Goal: Task Accomplishment & Management: Use online tool/utility

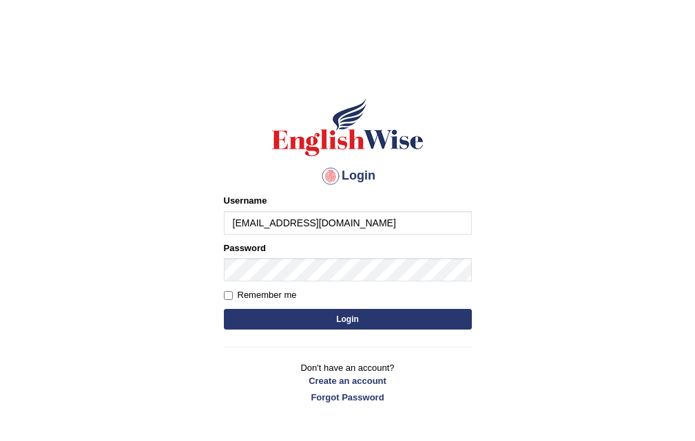
type input "harshitpundir0211@gmail.com"
click at [292, 309] on button "Login" at bounding box center [348, 319] width 248 height 21
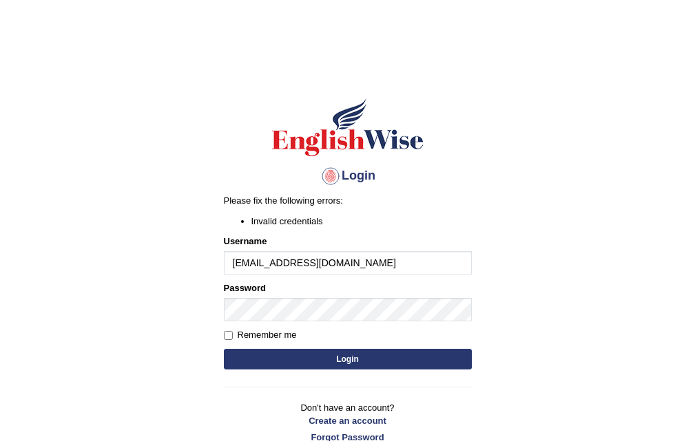
click at [218, 331] on div "Login Please fix the following errors: Invalid credentials Username harshitpund…" at bounding box center [347, 270] width 271 height 385
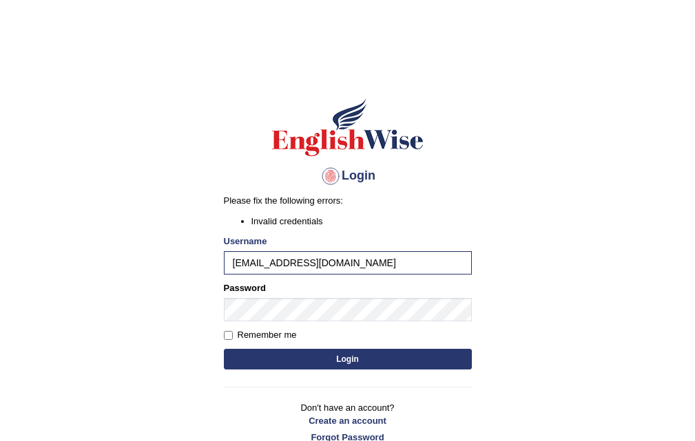
click at [230, 340] on label "Remember me" at bounding box center [260, 336] width 73 height 14
click at [230, 340] on input "Remember me" at bounding box center [228, 335] width 9 height 9
checkbox input "true"
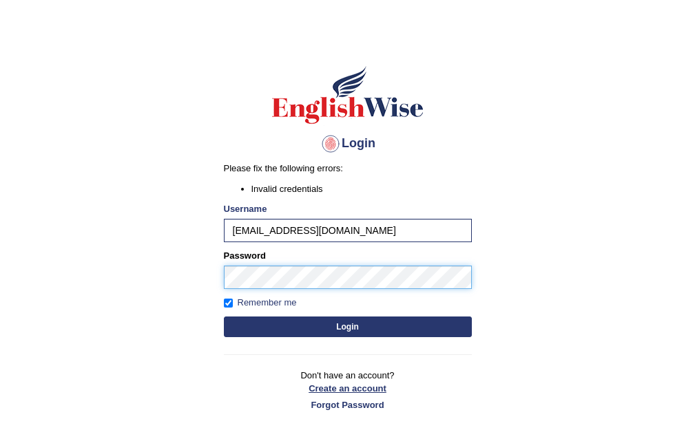
scroll to position [110, 0]
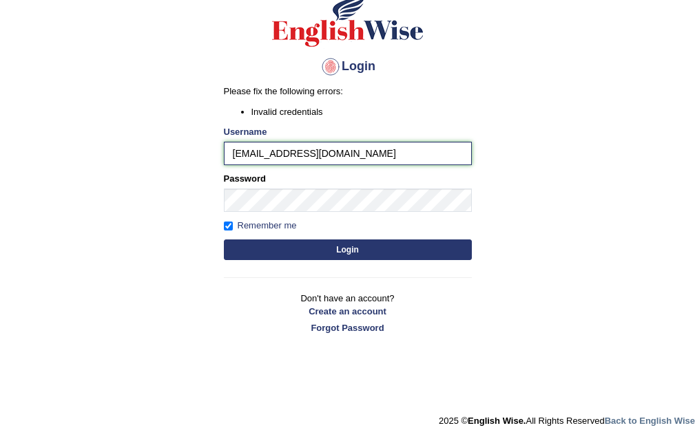
click at [391, 154] on input "harshitpundir0211@gmail.com" at bounding box center [348, 153] width 248 height 23
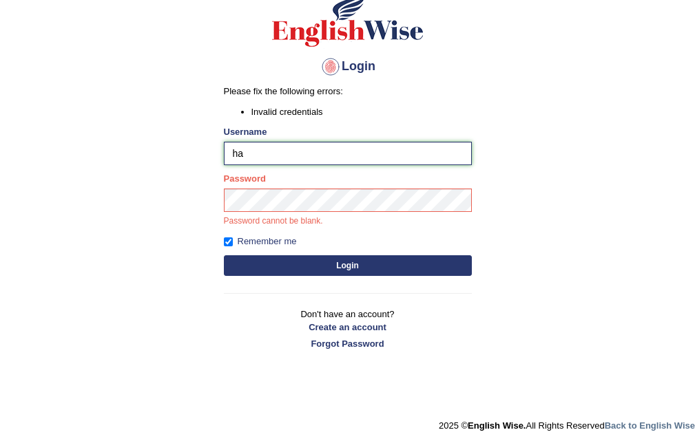
type input "h"
type input "akshit570"
click at [269, 260] on button "Login" at bounding box center [348, 266] width 248 height 21
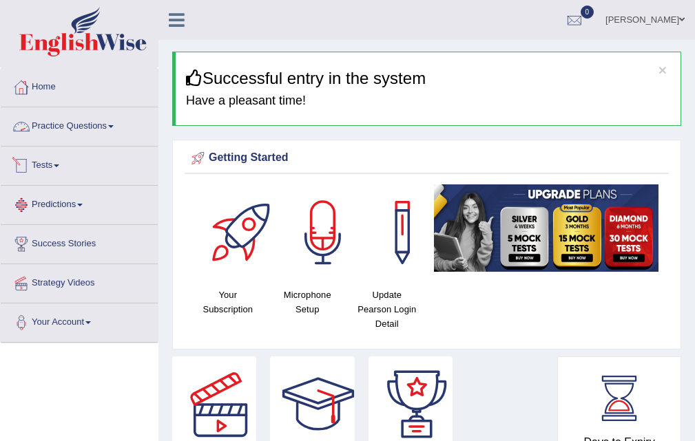
click at [59, 167] on link "Tests" at bounding box center [79, 164] width 157 height 34
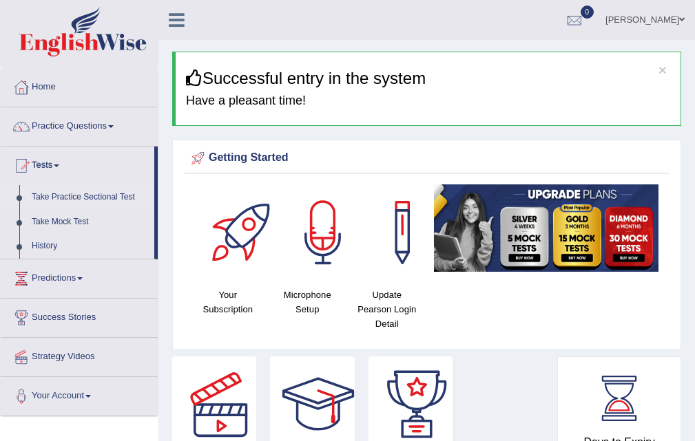
click at [88, 197] on link "Take Practice Sectional Test" at bounding box center [89, 197] width 129 height 25
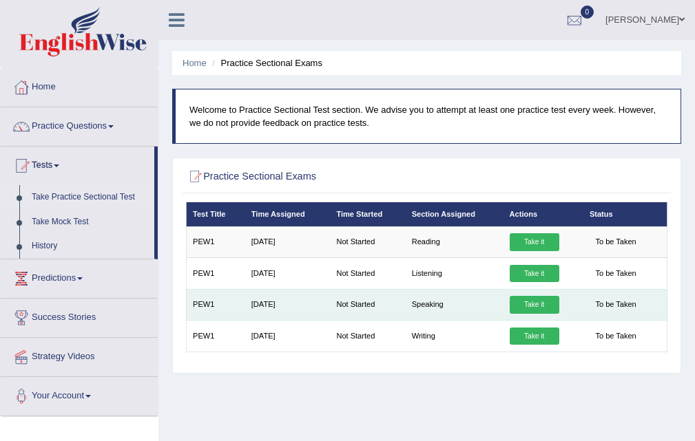
click at [540, 298] on link "Take it" at bounding box center [535, 305] width 50 height 18
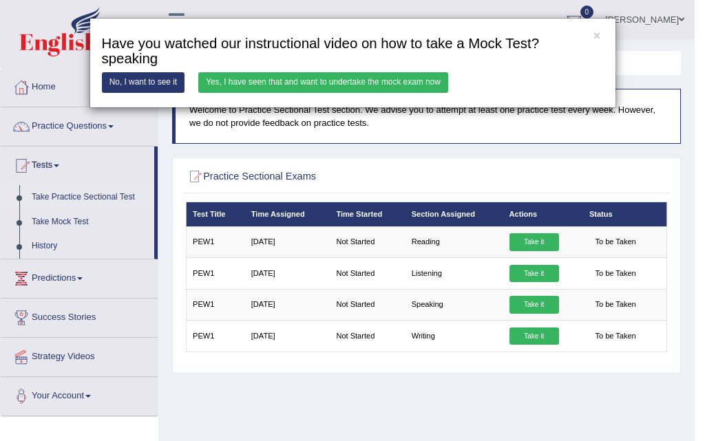
click at [335, 73] on link "Yes, I have seen that and want to undertake the mock exam now" at bounding box center [323, 82] width 250 height 20
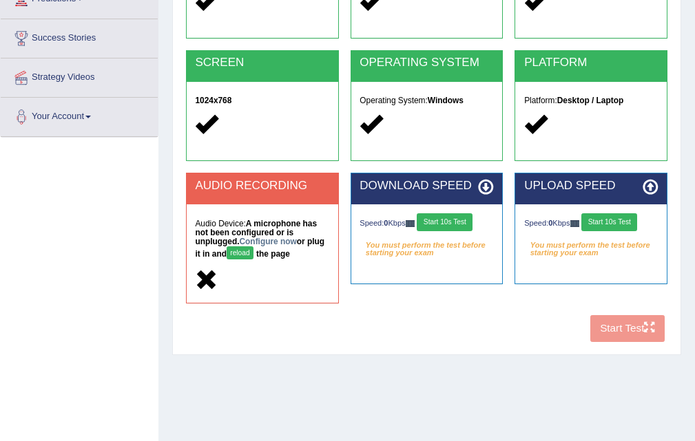
scroll to position [207, 0]
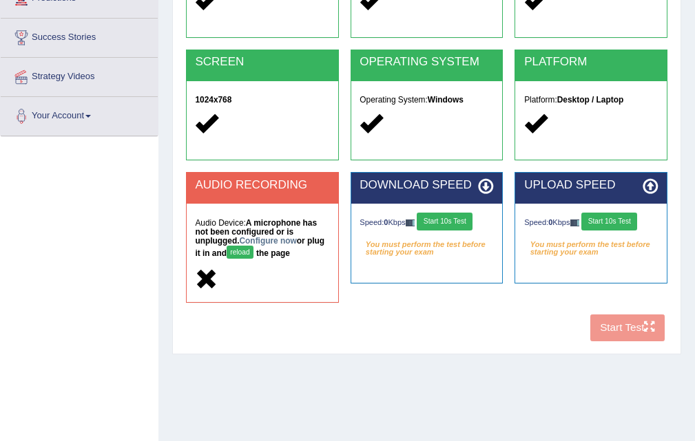
click at [249, 249] on button "reload" at bounding box center [240, 252] width 27 height 13
click at [260, 240] on link "Configure now" at bounding box center [268, 241] width 57 height 10
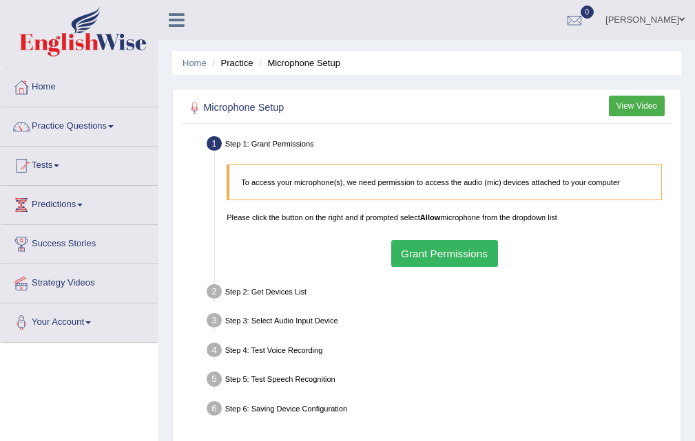
click at [419, 254] on button "Grant Permissions" at bounding box center [444, 253] width 107 height 27
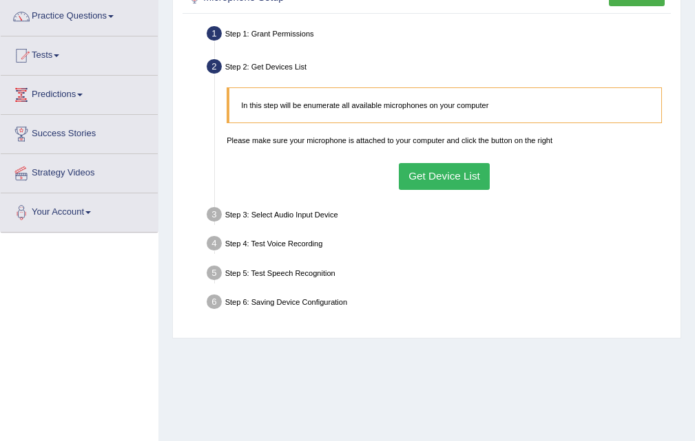
scroll to position [69, 0]
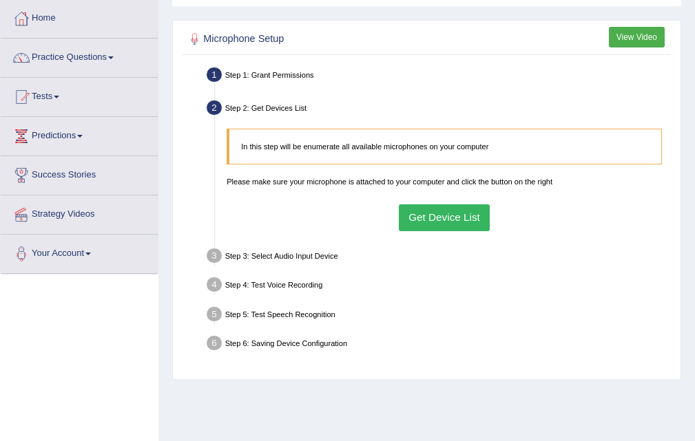
click at [447, 216] on button "Get Device List" at bounding box center [445, 218] width 92 height 27
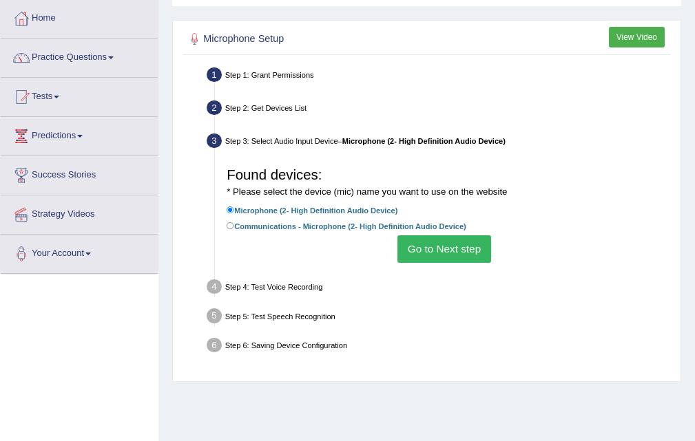
click at [415, 251] on button "Go to Next step" at bounding box center [443, 249] width 93 height 27
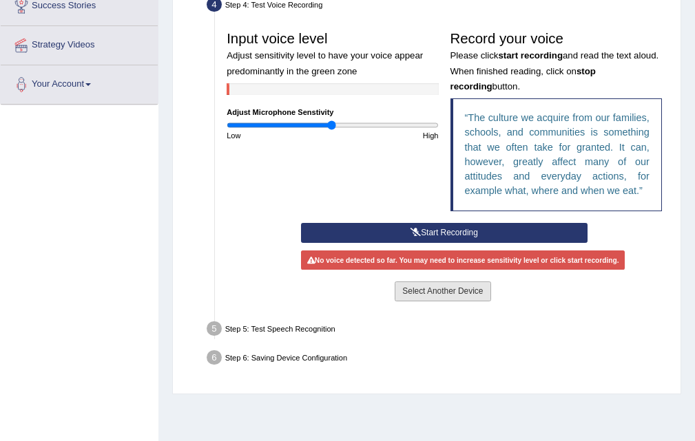
scroll to position [275, 0]
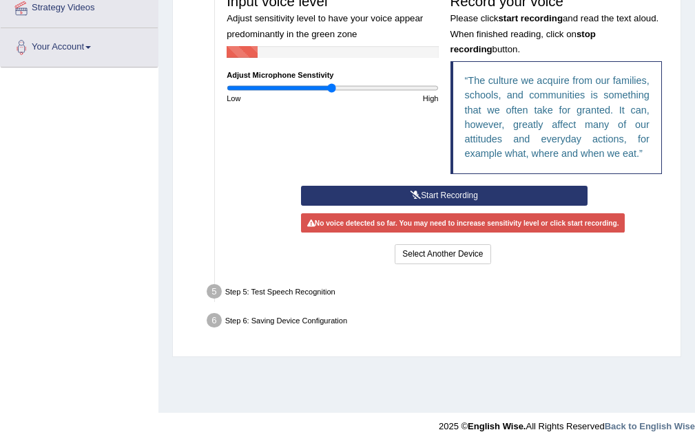
click at [452, 190] on button "Start Recording" at bounding box center [444, 196] width 286 height 20
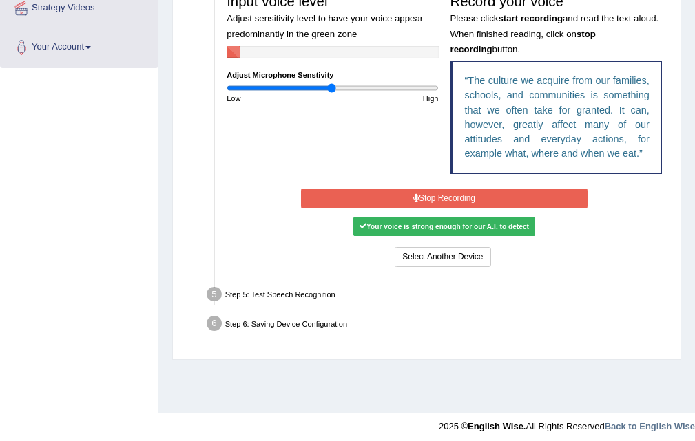
click at [466, 203] on button "Stop Recording" at bounding box center [444, 199] width 286 height 20
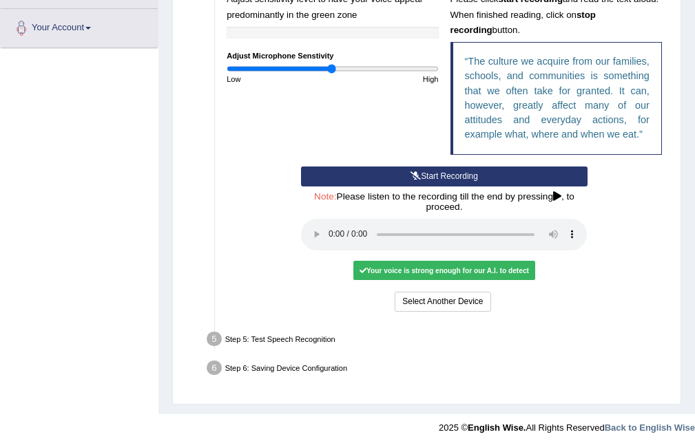
scroll to position [302, 0]
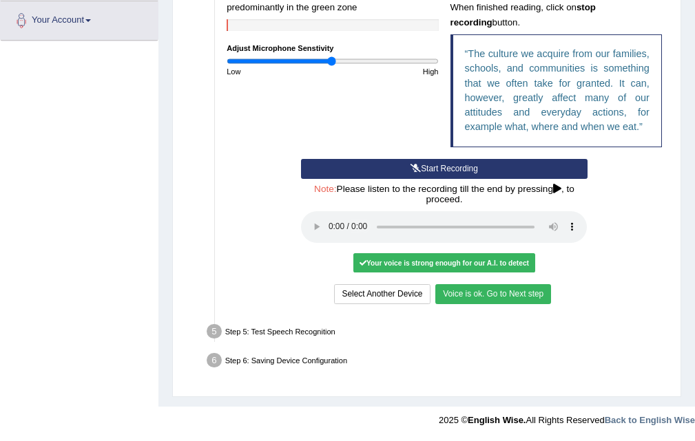
click at [523, 290] on button "Voice is ok. Go to Next step" at bounding box center [493, 294] width 116 height 20
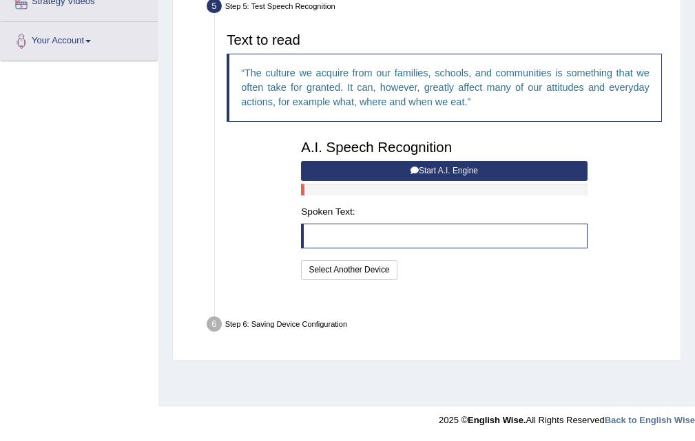
scroll to position [282, 0]
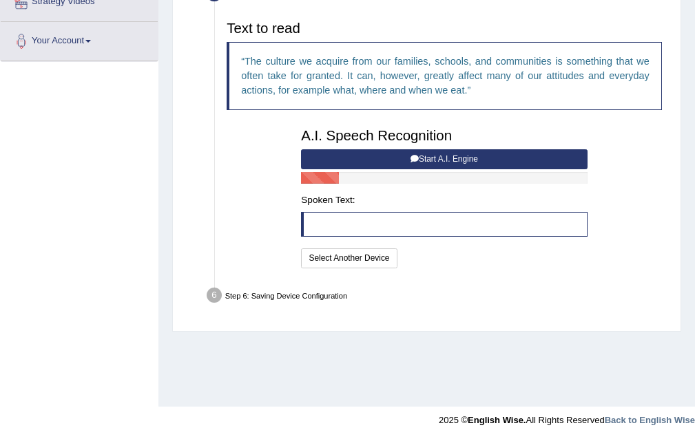
click at [440, 160] on button "Start A.I. Engine" at bounding box center [444, 159] width 286 height 20
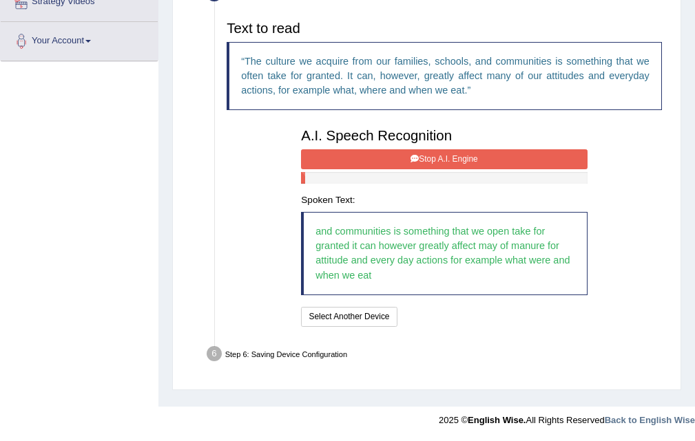
click at [517, 156] on button "Stop A.I. Engine" at bounding box center [444, 159] width 286 height 20
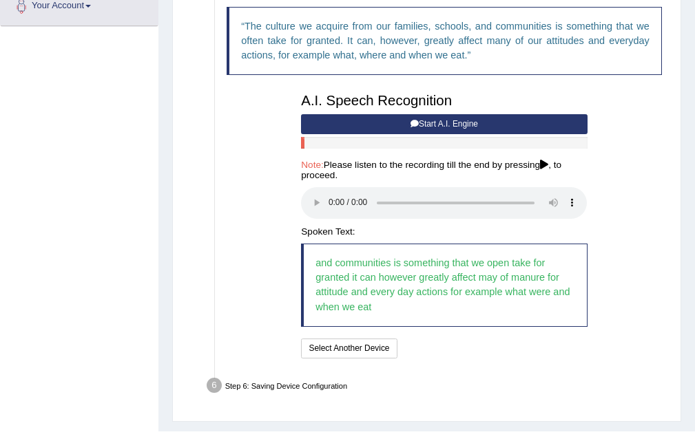
scroll to position [342, 0]
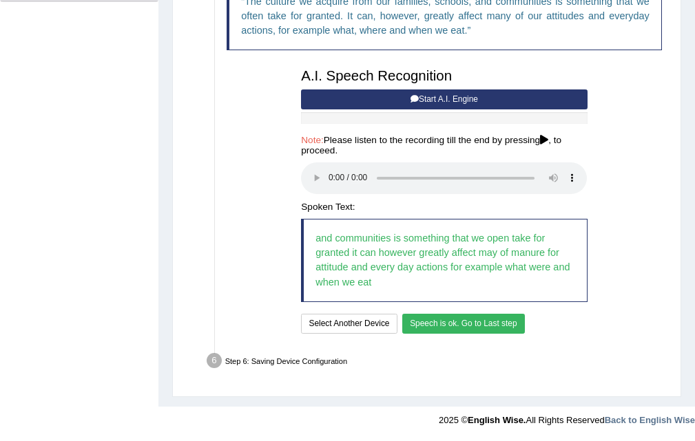
click at [484, 325] on button "Speech is ok. Go to Last step" at bounding box center [463, 324] width 123 height 20
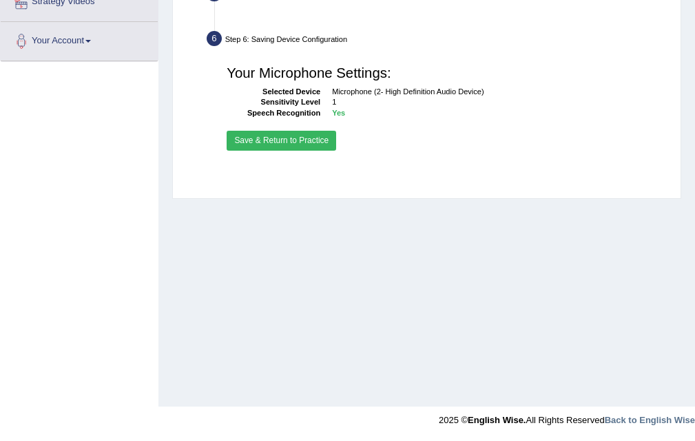
scroll to position [282, 0]
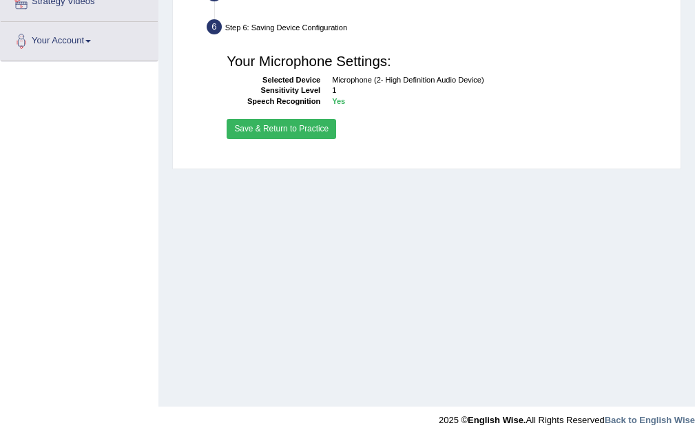
click at [291, 128] on button "Save & Return to Practice" at bounding box center [282, 129] width 110 height 20
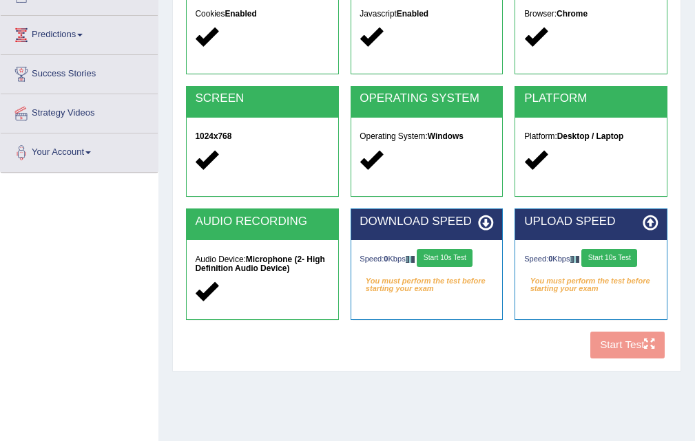
scroll to position [207, 0]
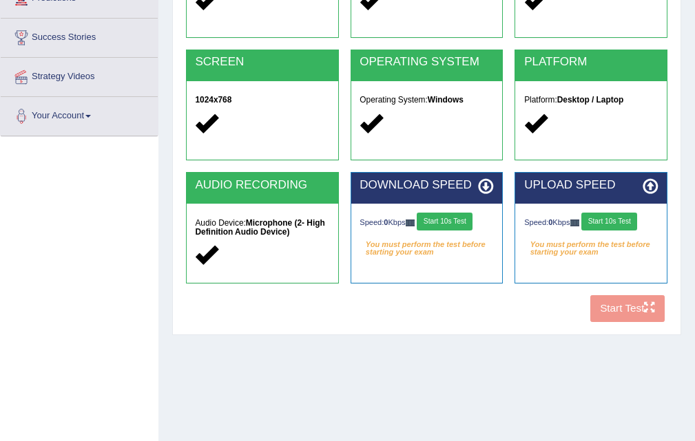
click at [441, 222] on button "Start 10s Test" at bounding box center [445, 222] width 56 height 18
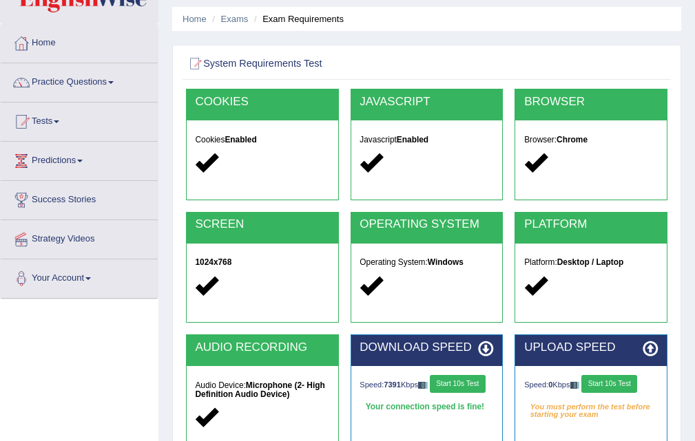
scroll to position [138, 0]
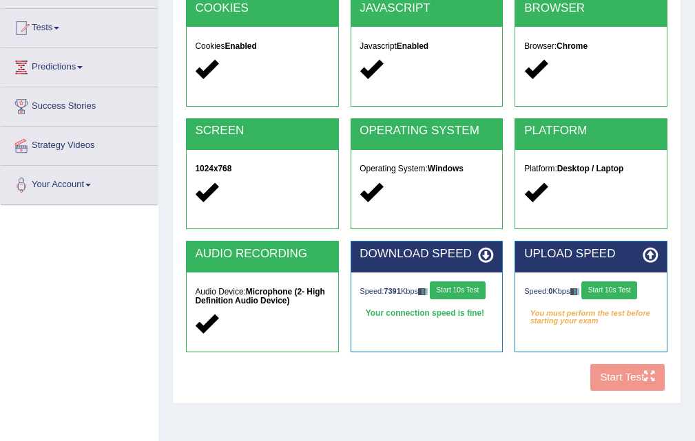
click at [240, 326] on div at bounding box center [262, 323] width 134 height 25
click at [280, 291] on strong "Microphone (2- High Definition Audio Device)" at bounding box center [259, 296] width 129 height 19
click at [282, 291] on strong "Microphone (2- High Definition Audio Device)" at bounding box center [259, 296] width 129 height 19
drag, startPoint x: 284, startPoint y: 291, endPoint x: 278, endPoint y: 292, distance: 7.0
click at [283, 291] on strong "Microphone (2- High Definition Audio Device)" at bounding box center [259, 296] width 129 height 19
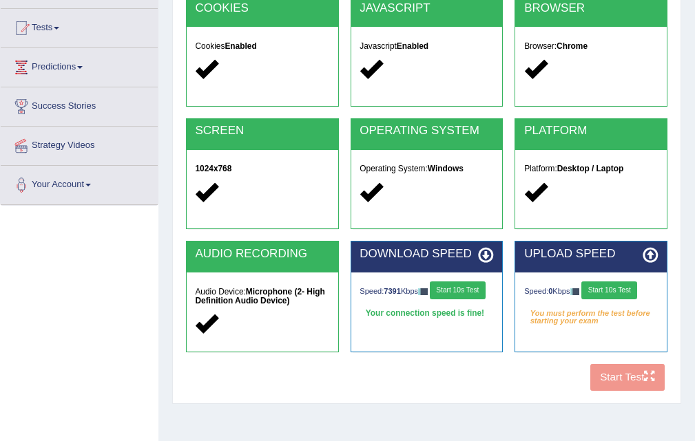
drag, startPoint x: 271, startPoint y: 293, endPoint x: 260, endPoint y: 295, distance: 11.1
click at [265, 294] on strong "Microphone (2- High Definition Audio Device)" at bounding box center [259, 296] width 129 height 19
click at [260, 295] on strong "Microphone (2- High Definition Audio Device)" at bounding box center [259, 296] width 129 height 19
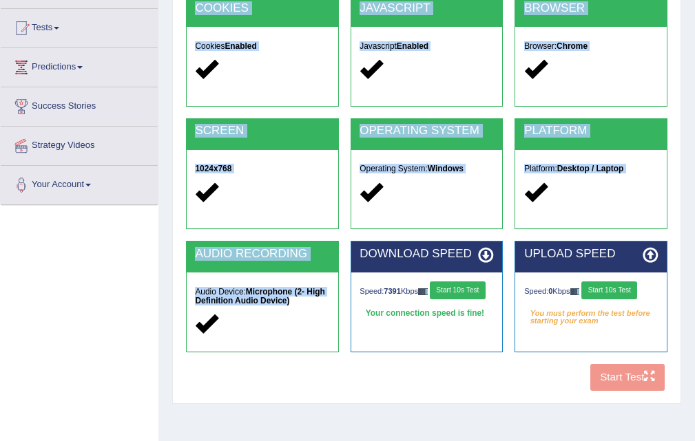
drag, startPoint x: 178, startPoint y: 317, endPoint x: 169, endPoint y: 317, distance: 8.3
click at [174, 318] on div "System Requirements Test COOKIES Cookies Enabled JAVASCRIPT Javascript Enabled …" at bounding box center [426, 177] width 509 height 453
click at [237, 346] on div "AUDIO RECORDING Audio Device: Microphone (2- High Definition Audio Device)" at bounding box center [262, 297] width 153 height 112
click at [287, 376] on div "COOKIES Cookies Enabled JAVASCRIPT Javascript Enabled BROWSER Browser: Chrome S…" at bounding box center [427, 196] width 488 height 402
drag, startPoint x: 294, startPoint y: 372, endPoint x: 216, endPoint y: 348, distance: 82.1
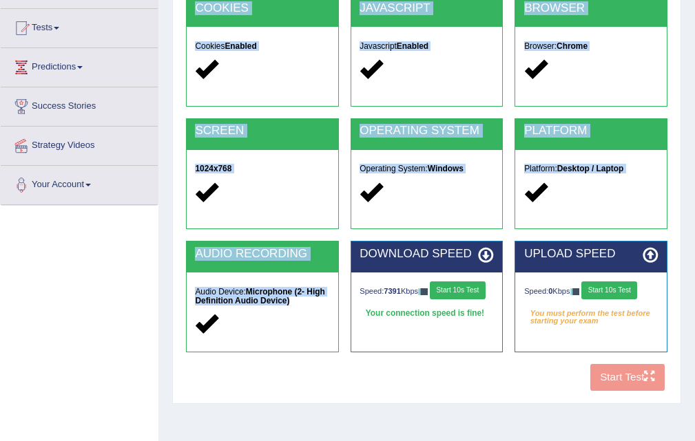
click at [216, 348] on div "AUDIO RECORDING Audio Device: Microphone (2- High Definition Audio Device)" at bounding box center [262, 297] width 153 height 112
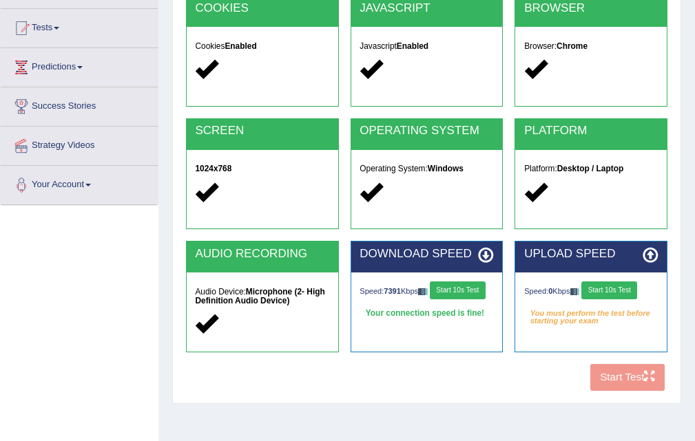
drag, startPoint x: 268, startPoint y: 317, endPoint x: 260, endPoint y: 313, distance: 9.0
click at [262, 314] on div at bounding box center [262, 323] width 134 height 25
click at [256, 312] on div at bounding box center [262, 323] width 134 height 25
click at [253, 311] on div "Audio Device: Microphone (2- High Definition Audio Device)" at bounding box center [263, 309] width 152 height 73
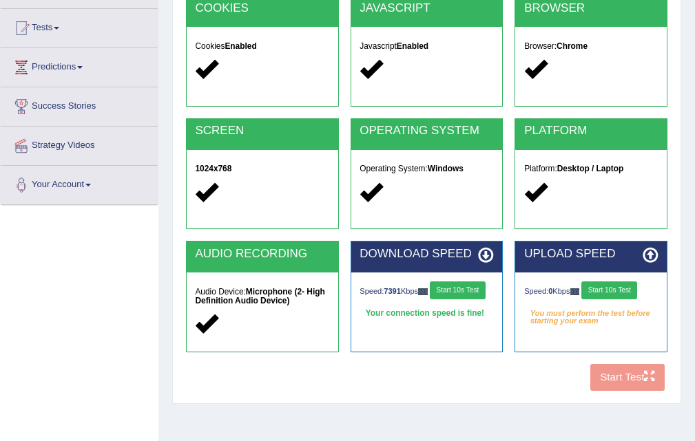
click at [253, 311] on div "Audio Device: Microphone (2- High Definition Audio Device)" at bounding box center [263, 309] width 152 height 73
click at [250, 310] on div "Audio Device: Microphone (2- High Definition Audio Device)" at bounding box center [263, 309] width 152 height 73
click at [240, 296] on strong "Microphone (2- High Definition Audio Device)" at bounding box center [259, 296] width 129 height 19
drag, startPoint x: 240, startPoint y: 296, endPoint x: 233, endPoint y: 292, distance: 8.0
click at [239, 296] on strong "Microphone (2- High Definition Audio Device)" at bounding box center [259, 296] width 129 height 19
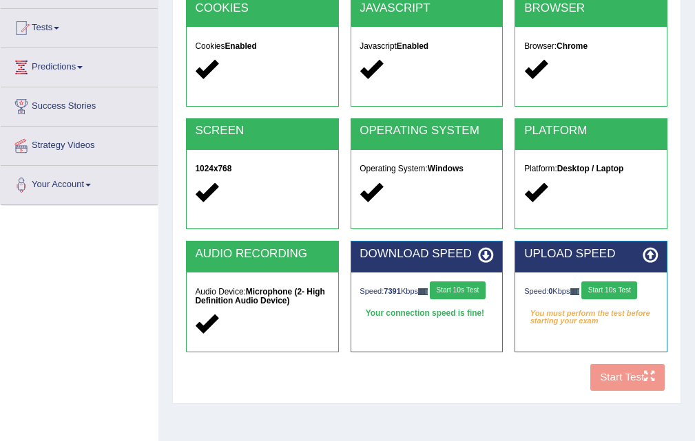
click at [229, 291] on h5 "Audio Device: Microphone (2- High Definition Audio Device)" at bounding box center [262, 297] width 134 height 18
drag, startPoint x: 263, startPoint y: 308, endPoint x: 256, endPoint y: 305, distance: 8.1
click at [256, 305] on div "Audio Device: Microphone (2- High Definition Audio Device)" at bounding box center [263, 309] width 152 height 73
click at [293, 376] on div "COOKIES Cookies Enabled JAVASCRIPT Javascript Enabled BROWSER Browser: Chrome S…" at bounding box center [427, 196] width 488 height 402
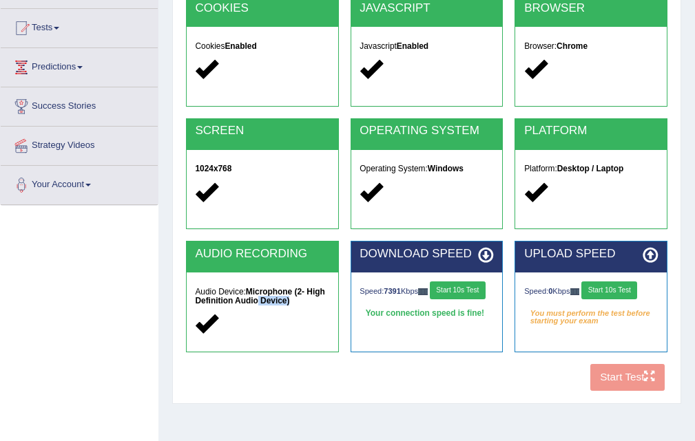
click at [257, 377] on div "COOKIES Cookies Enabled JAVASCRIPT Javascript Enabled BROWSER Browser: Chrome S…" at bounding box center [427, 196] width 488 height 402
click at [430, 295] on button "Start 10s Test" at bounding box center [458, 291] width 56 height 18
click at [631, 290] on button "Start 10s Test" at bounding box center [609, 291] width 56 height 18
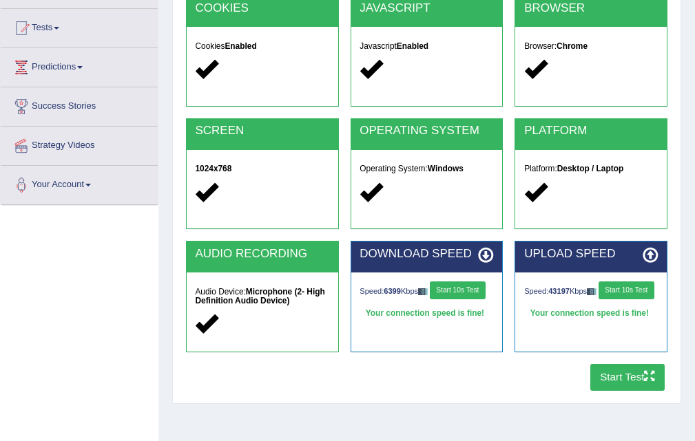
click at [642, 382] on button "Start Test" at bounding box center [627, 377] width 75 height 27
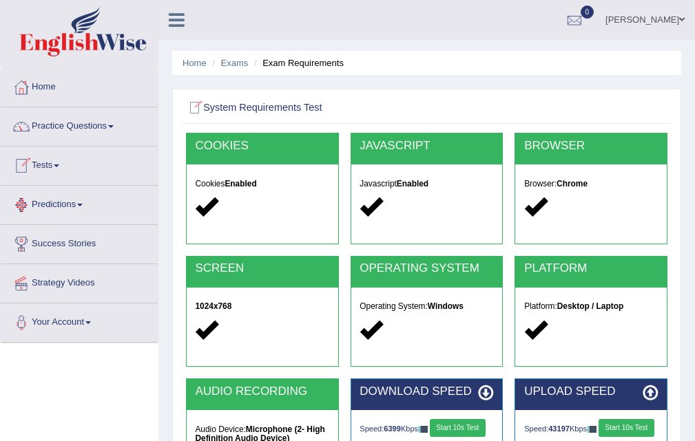
click at [49, 167] on link "Tests" at bounding box center [79, 164] width 157 height 34
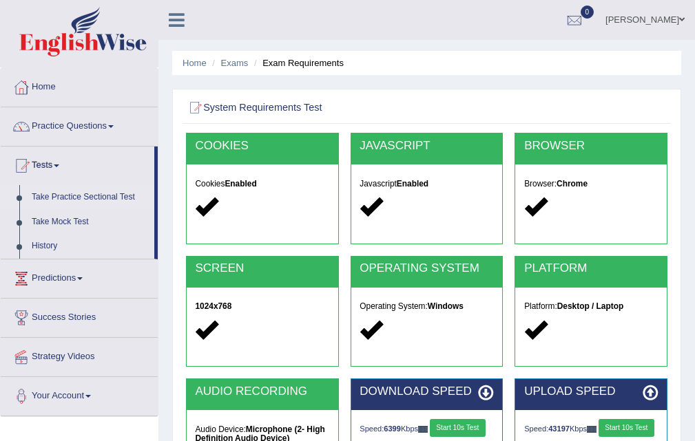
click at [77, 198] on link "Take Practice Sectional Test" at bounding box center [89, 197] width 129 height 25
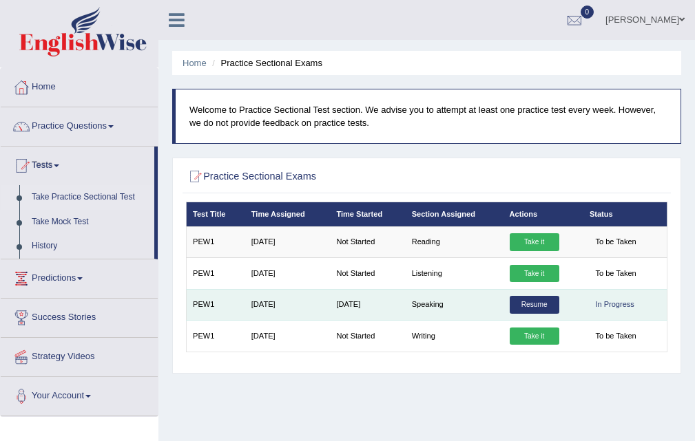
click at [545, 304] on link "Resume" at bounding box center [535, 305] width 50 height 18
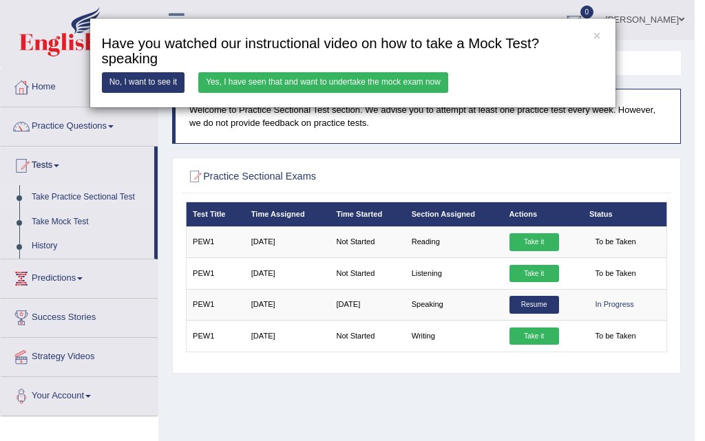
click at [300, 82] on link "Yes, I have seen that and want to undertake the mock exam now" at bounding box center [323, 82] width 250 height 20
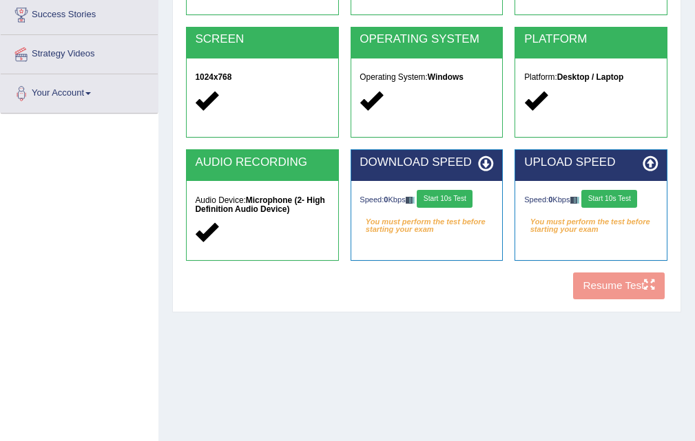
scroll to position [282, 0]
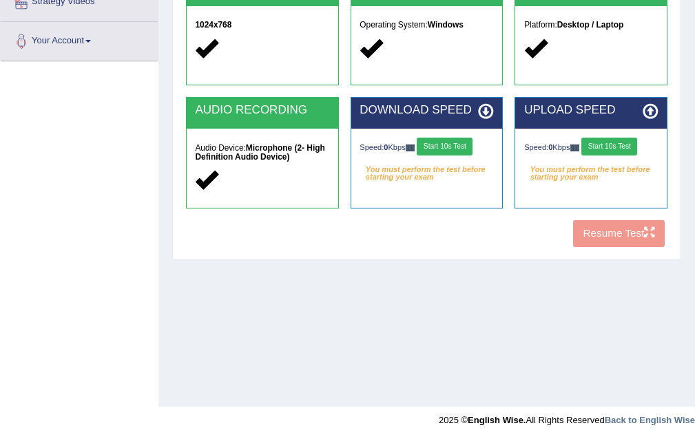
click at [462, 148] on button "Start 10s Test" at bounding box center [445, 147] width 56 height 18
click at [618, 144] on button "Start 10s Test" at bounding box center [609, 147] width 56 height 18
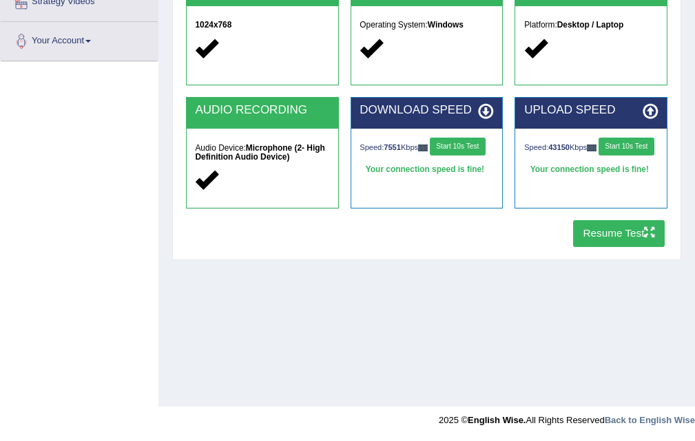
click at [636, 230] on button "Resume Test" at bounding box center [619, 233] width 92 height 27
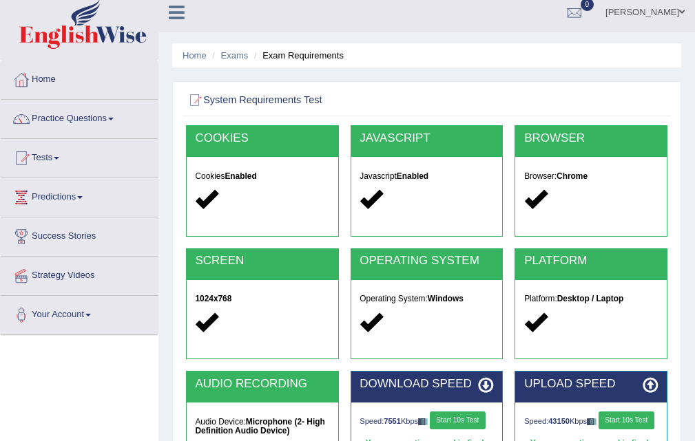
scroll to position [0, 0]
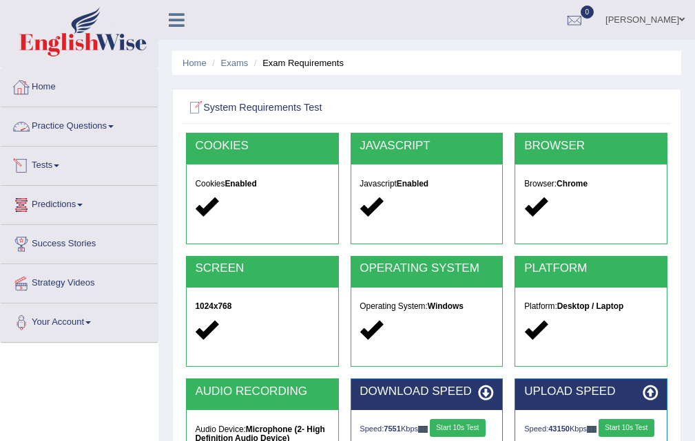
click at [61, 175] on link "Tests" at bounding box center [79, 164] width 157 height 34
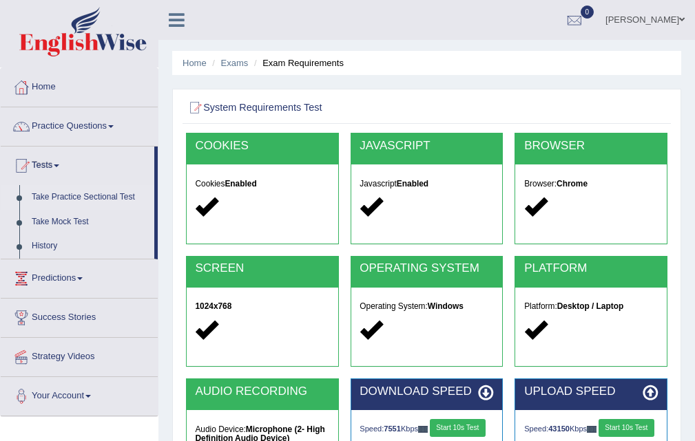
click at [98, 196] on link "Take Practice Sectional Test" at bounding box center [89, 197] width 129 height 25
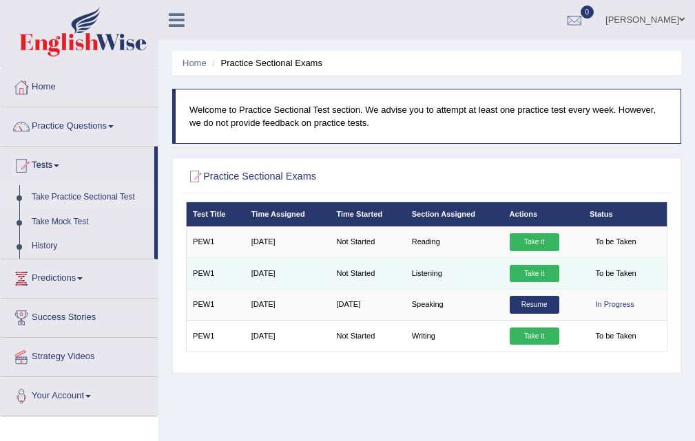
click at [516, 271] on link "Take it" at bounding box center [535, 274] width 50 height 18
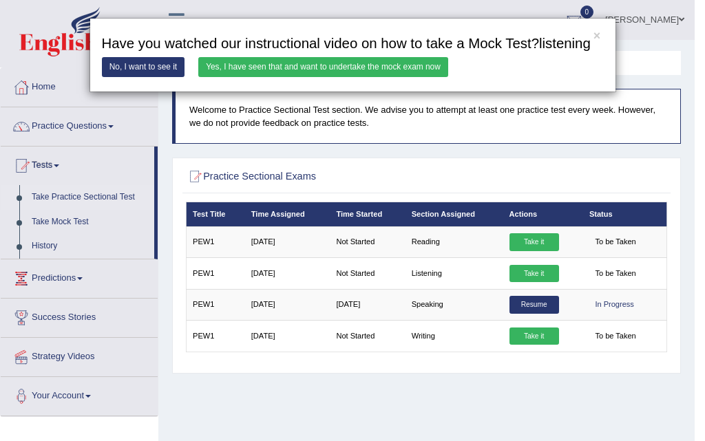
click at [353, 65] on link "Yes, I have seen that and want to undertake the mock exam now" at bounding box center [323, 67] width 250 height 20
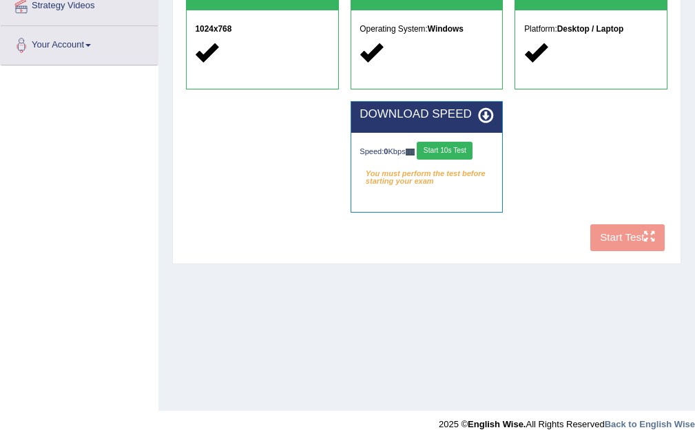
scroll to position [282, 0]
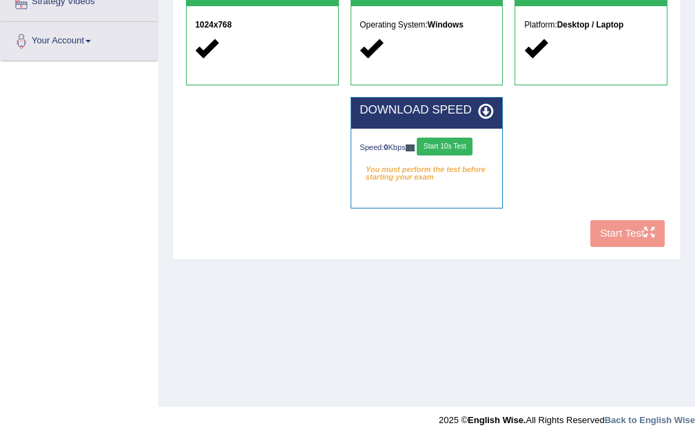
click at [458, 140] on div "Speed: 0 Kbps Start 10s Test You must perform the test before starting your exa…" at bounding box center [427, 158] width 152 height 59
click at [460, 147] on button "Start 10s Test" at bounding box center [445, 147] width 56 height 18
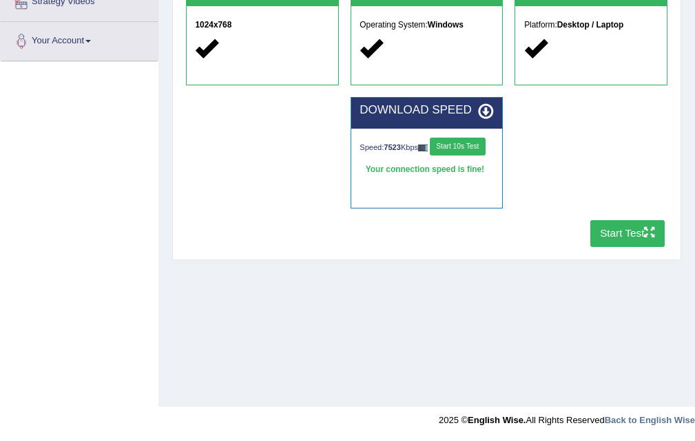
click at [640, 231] on button "Start Test" at bounding box center [627, 233] width 75 height 27
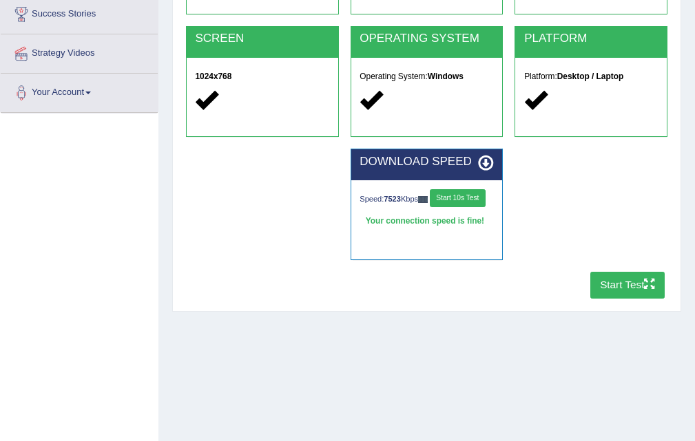
scroll to position [275, 0]
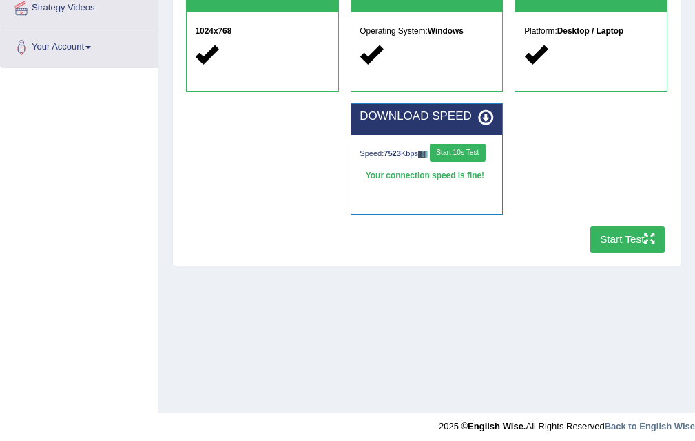
click at [633, 236] on button "Start Test" at bounding box center [627, 240] width 75 height 27
